Goal: Find specific page/section: Find specific page/section

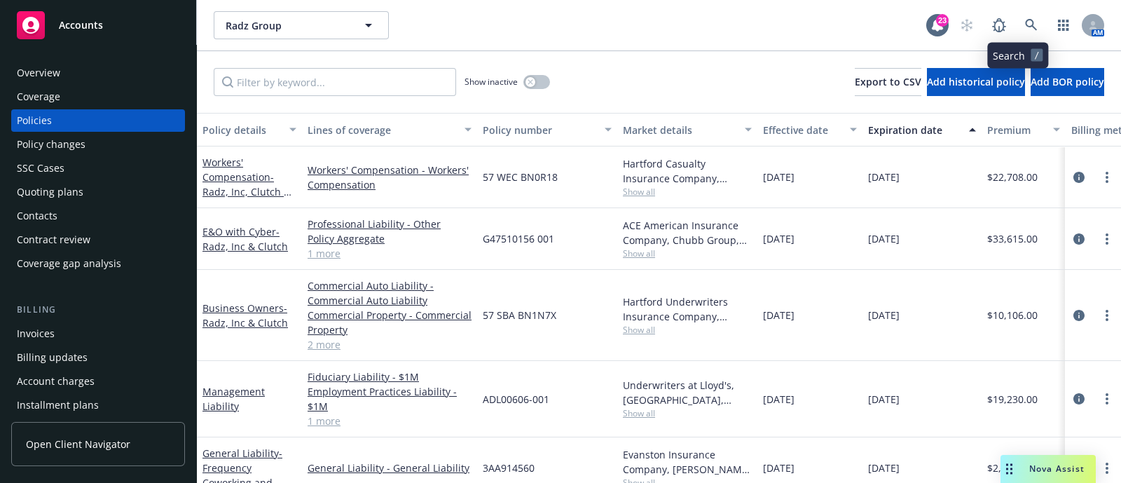
scroll to position [0, 17]
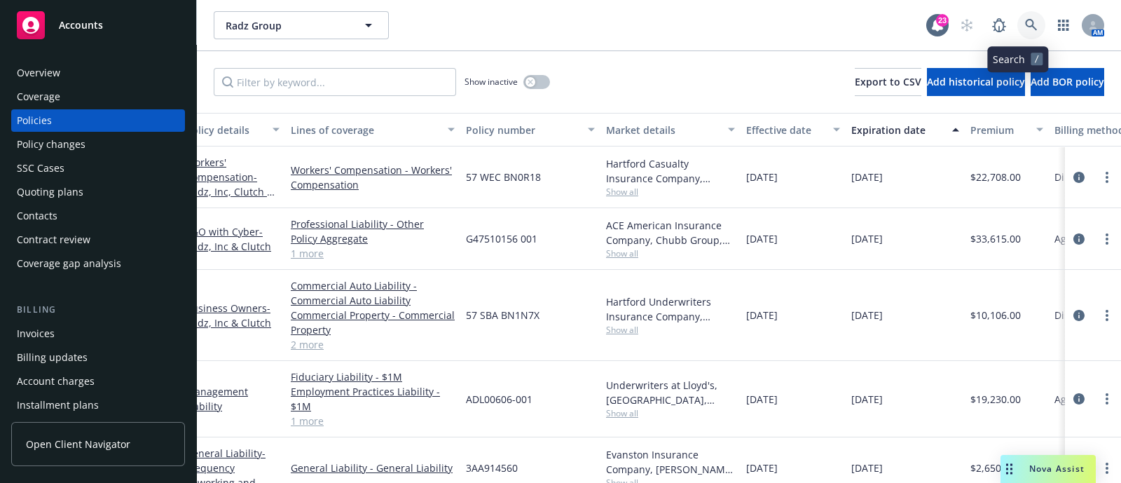
click at [1018, 26] on link at bounding box center [1032, 25] width 28 height 28
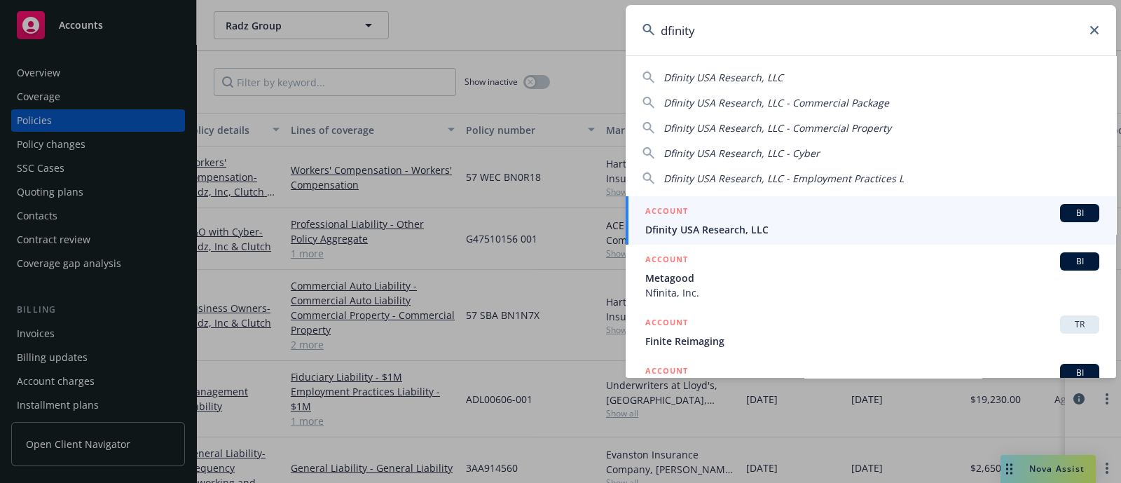
type input "dfinity"
click at [715, 214] on div "ACCOUNT BI" at bounding box center [872, 213] width 454 height 18
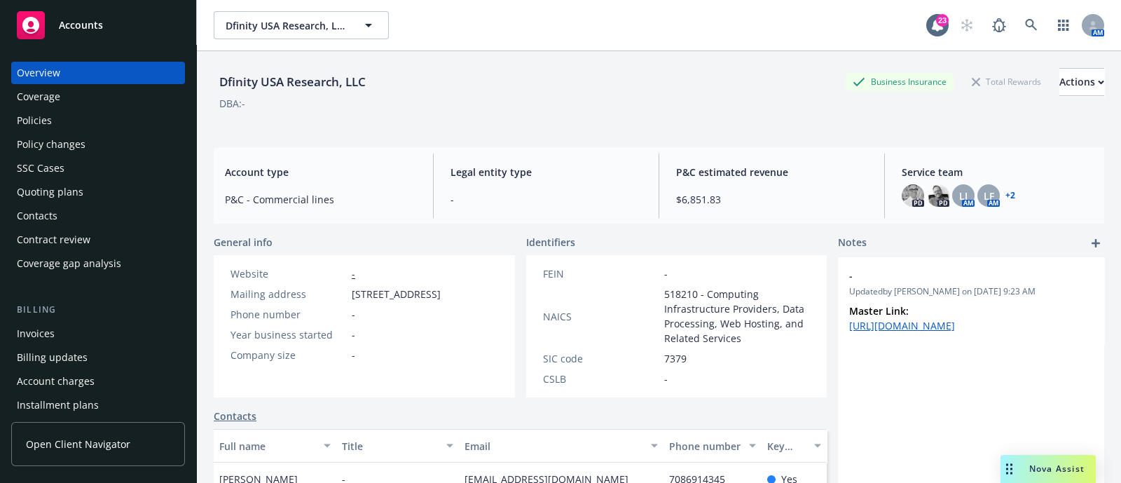
click at [86, 113] on div "Policies" at bounding box center [98, 120] width 163 height 22
